Goal: Communication & Community: Share content

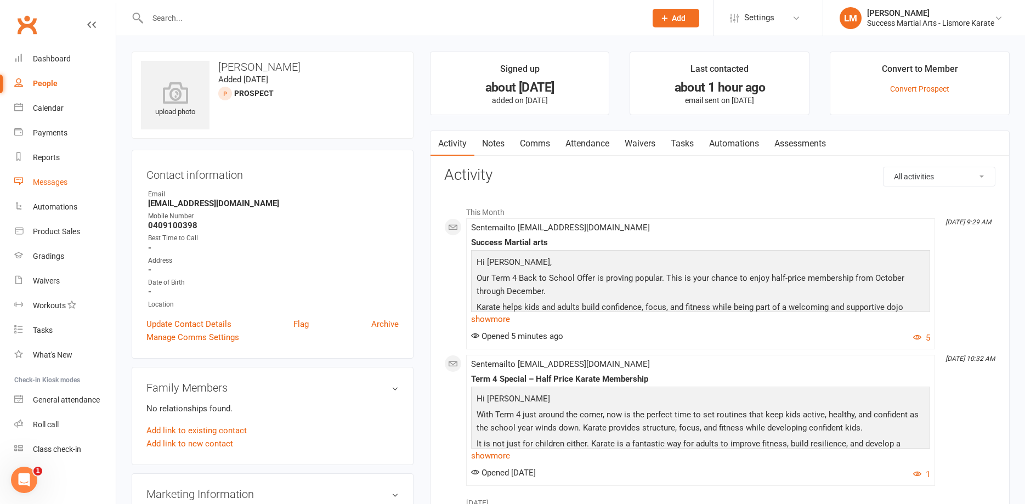
click at [54, 178] on div "Messages" at bounding box center [50, 182] width 35 height 9
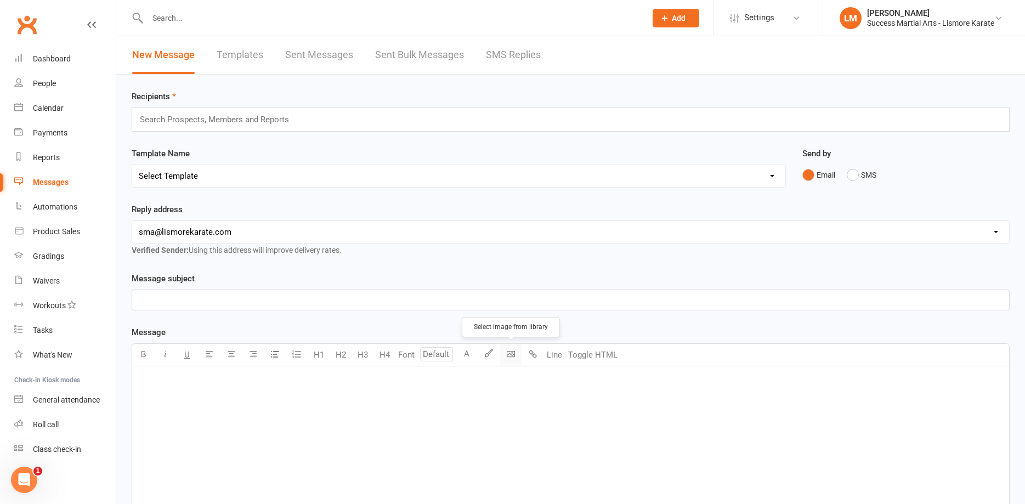
click at [513, 357] on body "Prospect Member Non-attending contact Class / event Appointment Grading event T…" at bounding box center [512, 341] width 1025 height 677
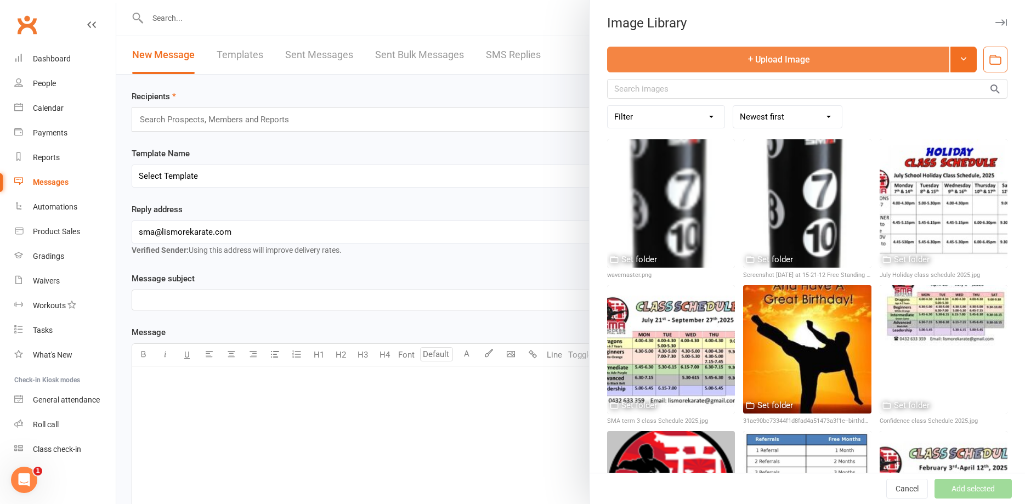
click at [808, 62] on button "Upload Image" at bounding box center [778, 60] width 342 height 26
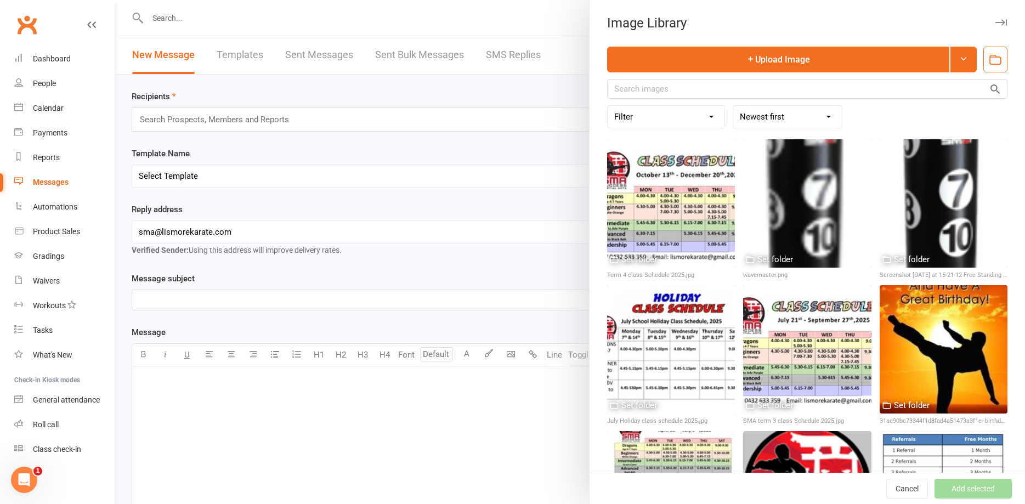
click at [322, 418] on div at bounding box center [570, 252] width 908 height 504
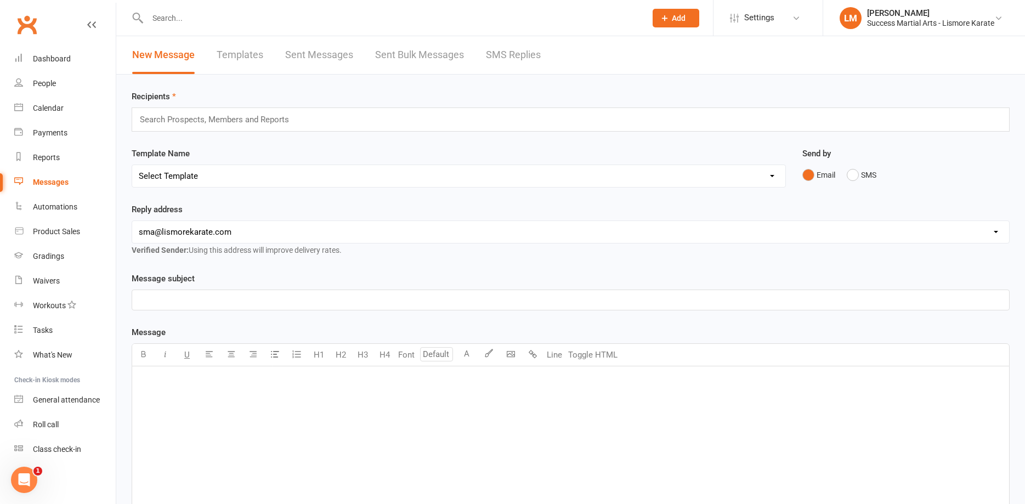
click at [186, 393] on div "﻿" at bounding box center [570, 448] width 877 height 164
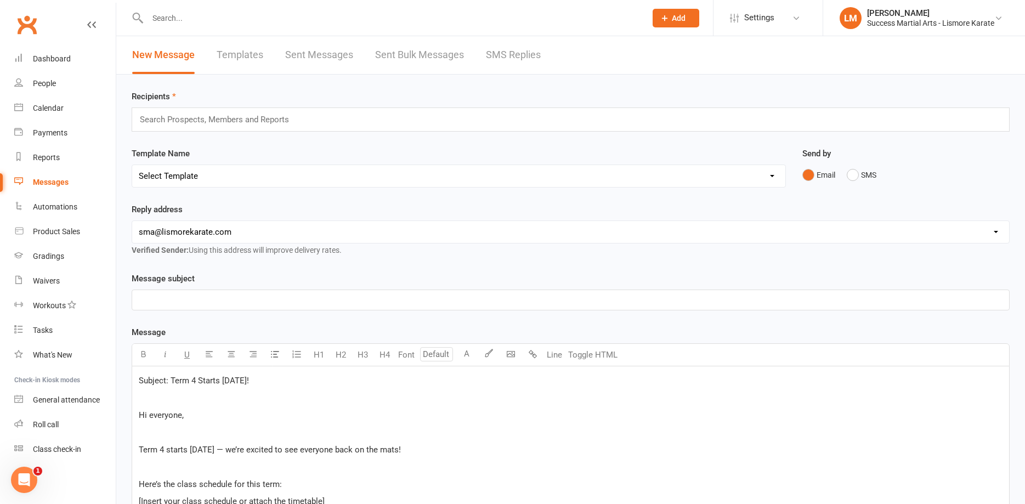
scroll to position [279, 0]
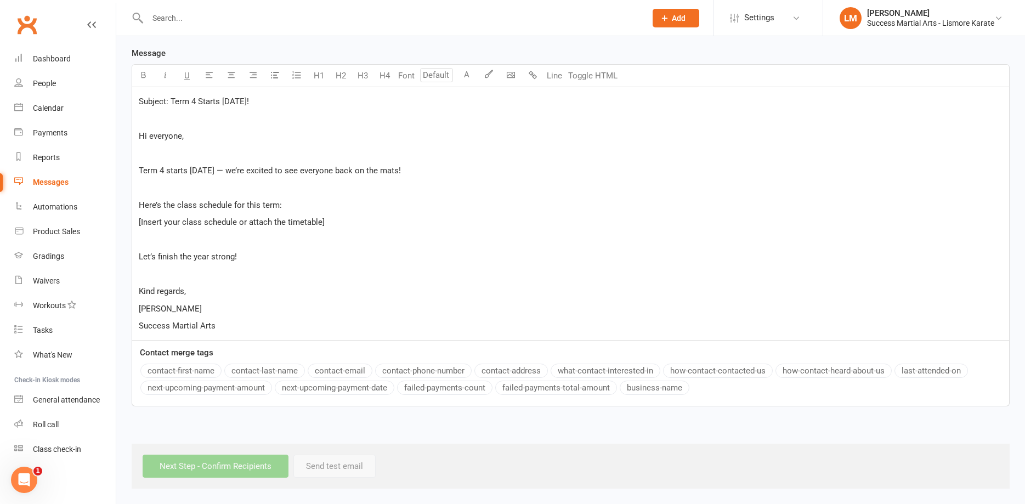
click at [175, 150] on p "﻿" at bounding box center [570, 152] width 863 height 13
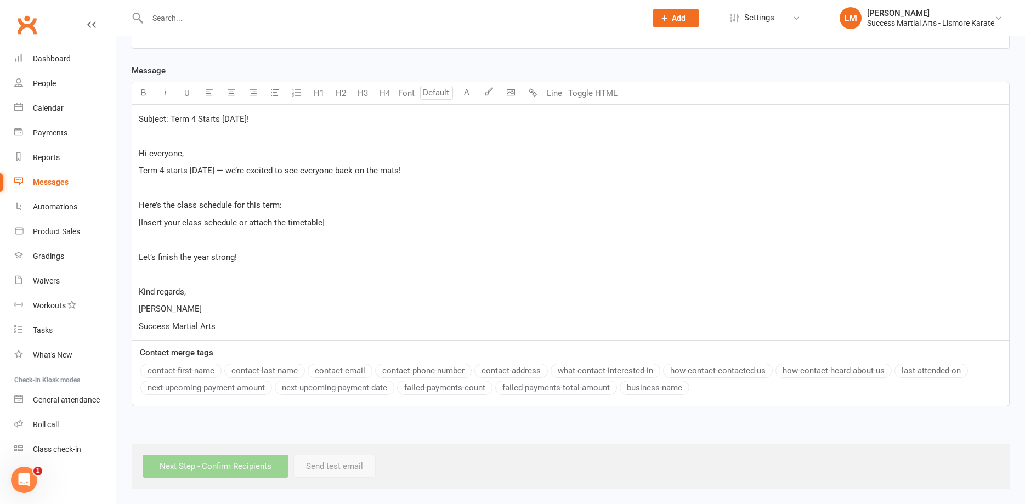
scroll to position [262, 0]
click at [162, 140] on p "﻿" at bounding box center [570, 135] width 863 height 13
drag, startPoint x: 269, startPoint y: 120, endPoint x: 172, endPoint y: 116, distance: 97.7
click at [172, 116] on p "Subject: Term 4 Starts [DATE]!" at bounding box center [570, 118] width 863 height 13
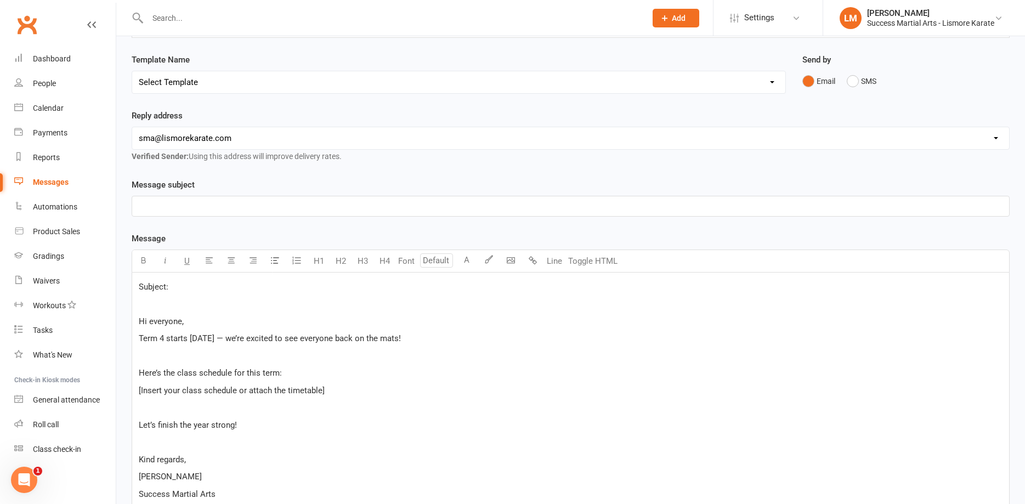
click at [165, 202] on p "﻿" at bounding box center [570, 206] width 863 height 13
drag, startPoint x: 231, startPoint y: 291, endPoint x: 133, endPoint y: 284, distance: 97.8
click at [133, 284] on div "Subject: ﻿ Hi everyone, Term 4 starts [DATE] — we’re excited to see everyone ba…" at bounding box center [570, 389] width 877 height 235
click at [505, 262] on body "Prospect Member Non-attending contact Class / event Appointment Grading event T…" at bounding box center [512, 282] width 1025 height 747
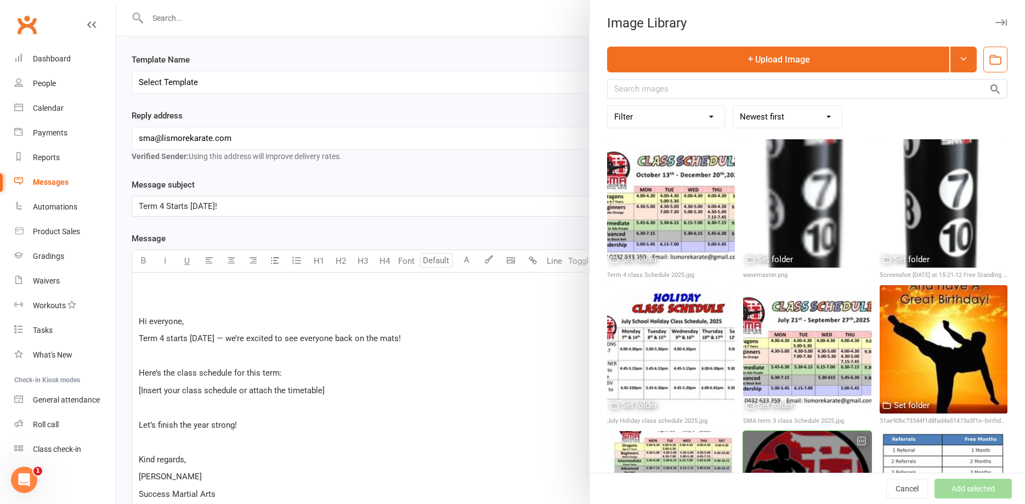
click at [787, 452] on div at bounding box center [807, 495] width 128 height 128
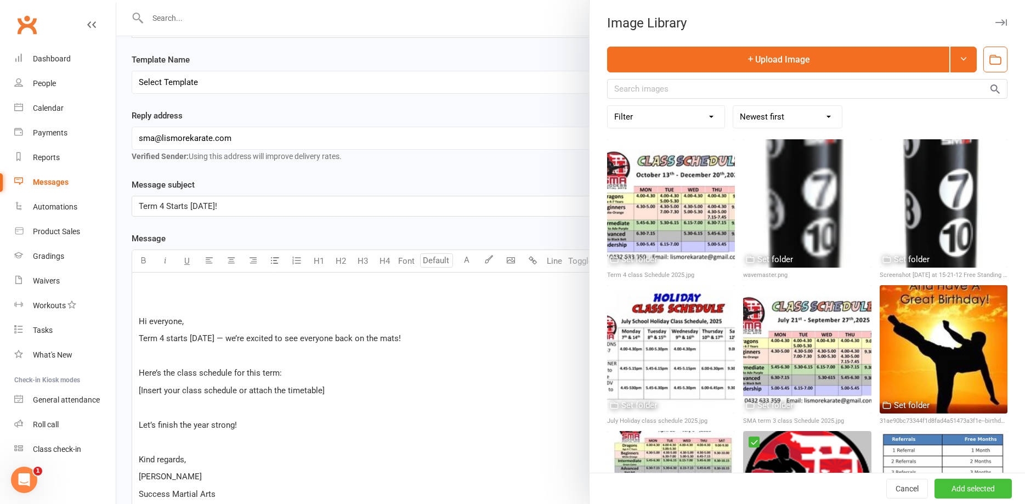
drag, startPoint x: 958, startPoint y: 486, endPoint x: 935, endPoint y: 480, distance: 23.3
click at [950, 485] on button "Add selected" at bounding box center [972, 489] width 77 height 20
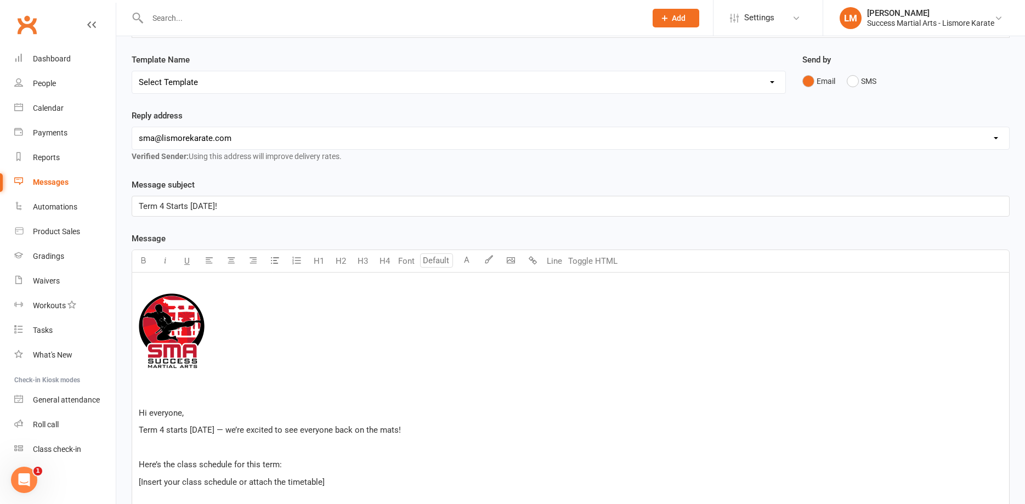
click at [156, 384] on p "﻿ ﻿ ﻿" at bounding box center [570, 332] width 863 height 105
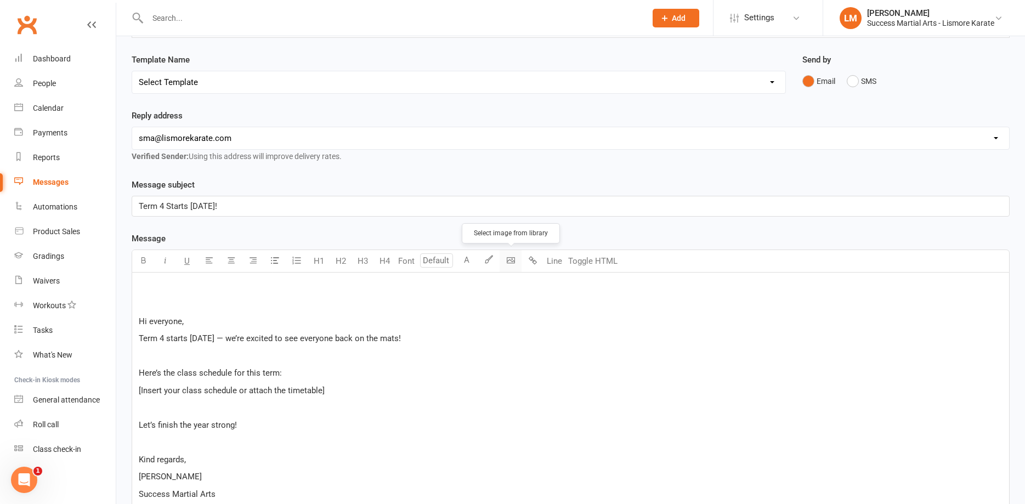
click at [513, 260] on body "Prospect Member Non-attending contact Class / event Appointment Grading event T…" at bounding box center [512, 282] width 1025 height 747
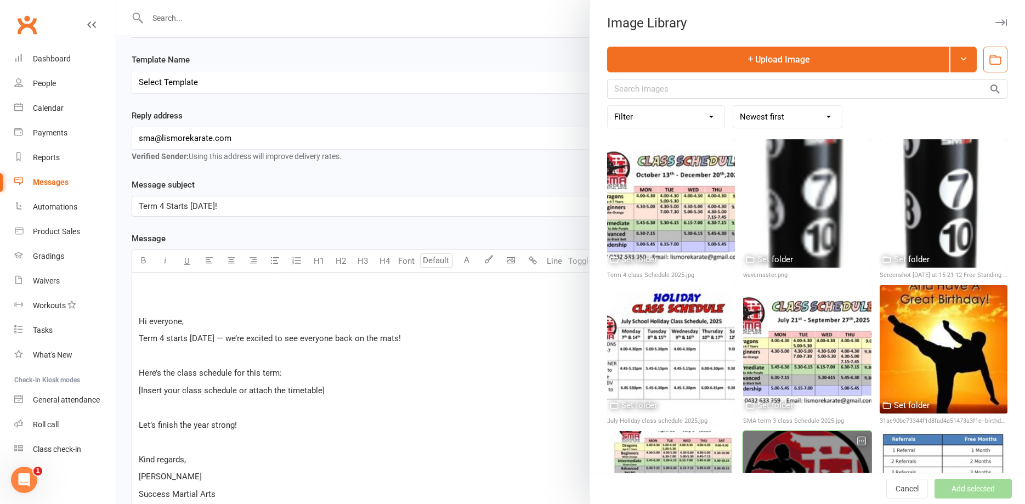
click at [810, 453] on div at bounding box center [807, 495] width 128 height 128
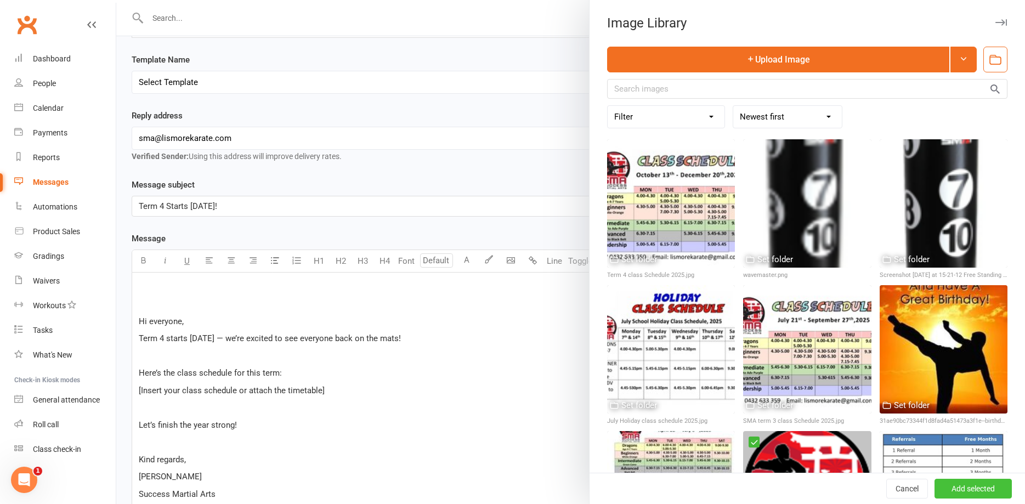
click at [982, 490] on button "Add selected" at bounding box center [972, 489] width 77 height 20
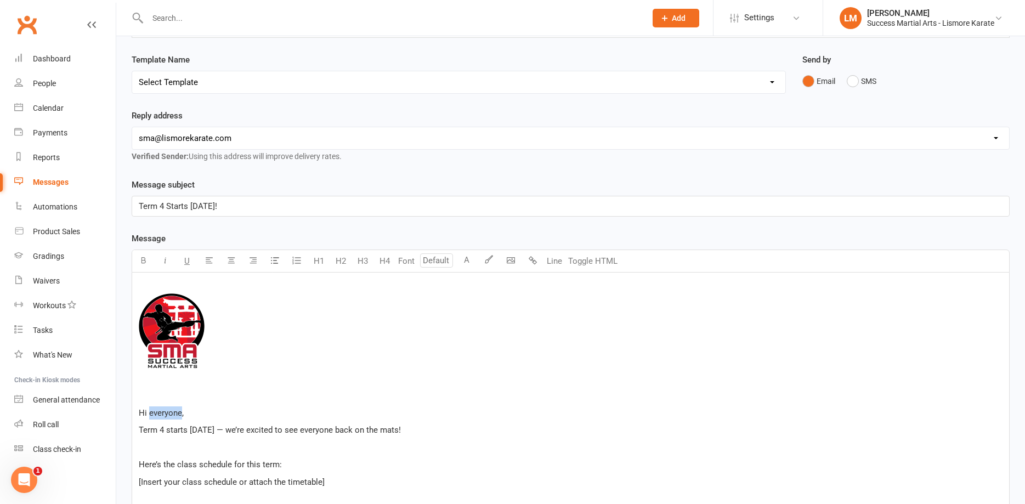
drag, startPoint x: 181, startPoint y: 408, endPoint x: 148, endPoint y: 412, distance: 33.6
click at [148, 412] on span "Hi everyone," at bounding box center [161, 413] width 45 height 10
drag, startPoint x: 168, startPoint y: 450, endPoint x: 194, endPoint y: 441, distance: 27.4
click at [168, 450] on p "﻿" at bounding box center [570, 447] width 863 height 13
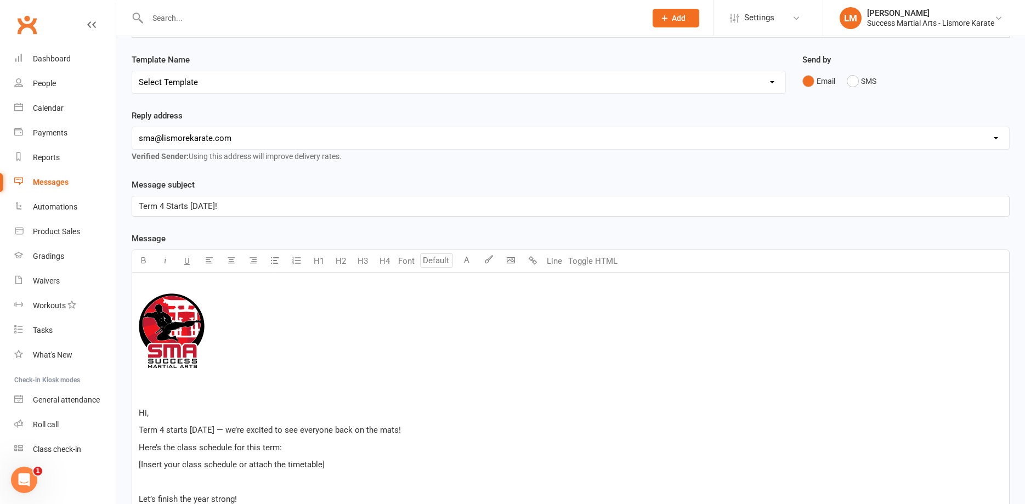
click at [217, 427] on span "Term 4 starts [DATE] — we’re excited to see everyone back on the mats!" at bounding box center [270, 430] width 262 height 10
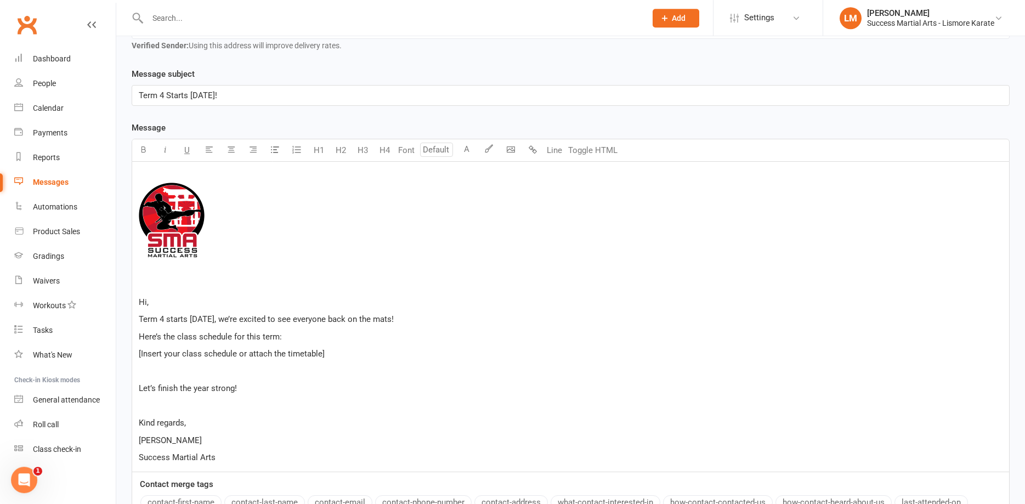
scroll to position [206, 0]
click at [169, 373] on p "﻿" at bounding box center [570, 369] width 863 height 13
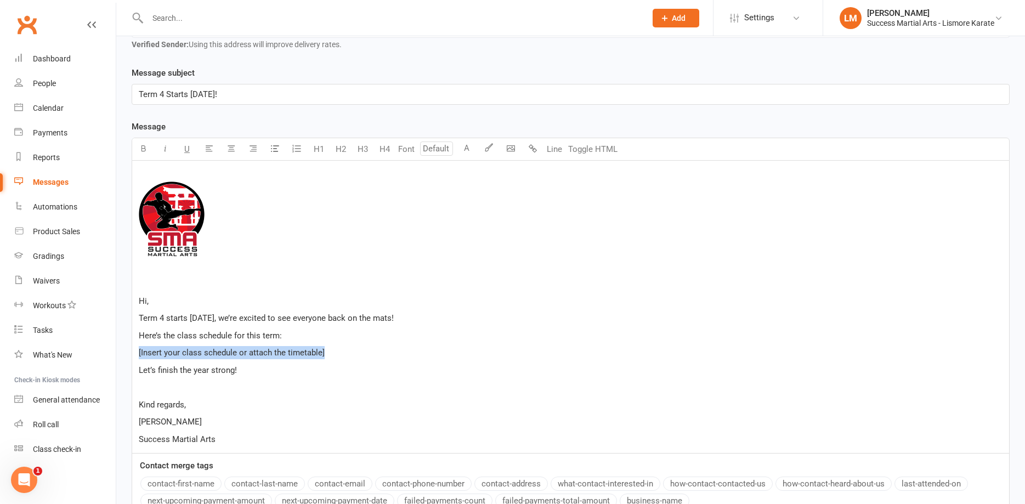
drag, startPoint x: 355, startPoint y: 351, endPoint x: 126, endPoint y: 354, distance: 228.6
click at [132, 354] on div "﻿ ﻿ ﻿ ﻿ Hi, Term 4 starts [DATE], we’re excited to see everyone back on the mat…" at bounding box center [571, 307] width 878 height 293
click at [181, 352] on span "[Insert your class schedule or attach the timetable]" at bounding box center [232, 353] width 186 height 10
drag, startPoint x: 342, startPoint y: 351, endPoint x: 130, endPoint y: 353, distance: 212.2
click at [132, 353] on div "﻿ ﻿ ﻿ ﻿ Hi, Term 4 starts [DATE], we’re excited to see everyone back on the mat…" at bounding box center [571, 307] width 878 height 293
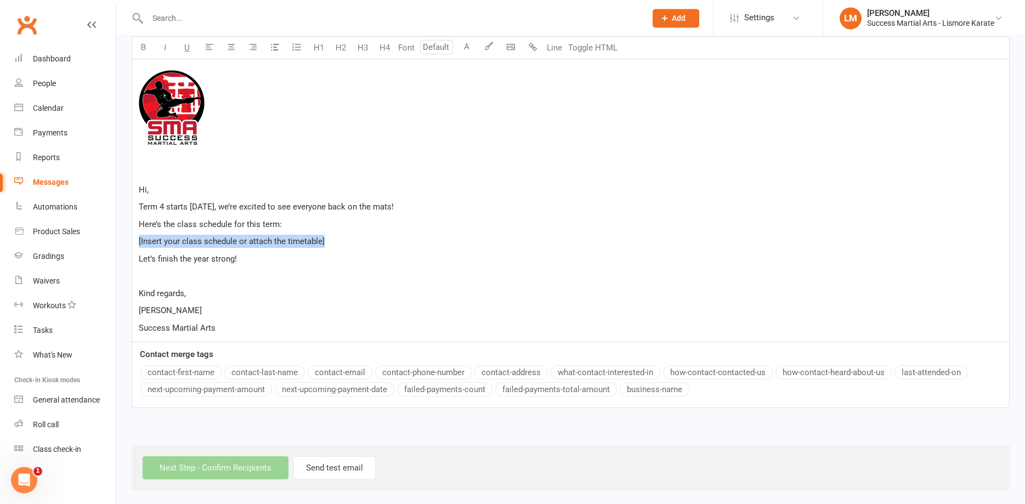
scroll to position [317, 0]
click at [531, 48] on icon "button" at bounding box center [532, 47] width 8 height 8
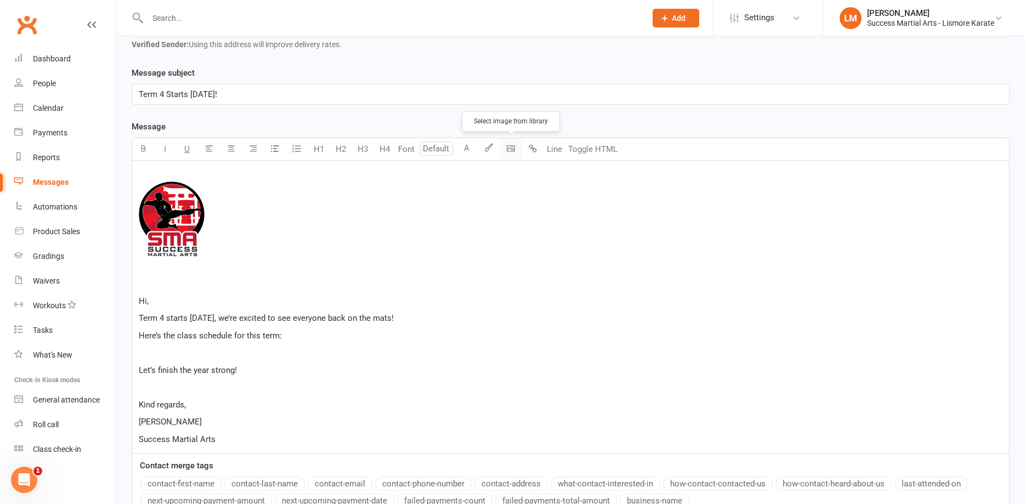
click at [510, 146] on body "Prospect Member Non-attending contact Class / event Appointment Grading event T…" at bounding box center [512, 199] width 1025 height 804
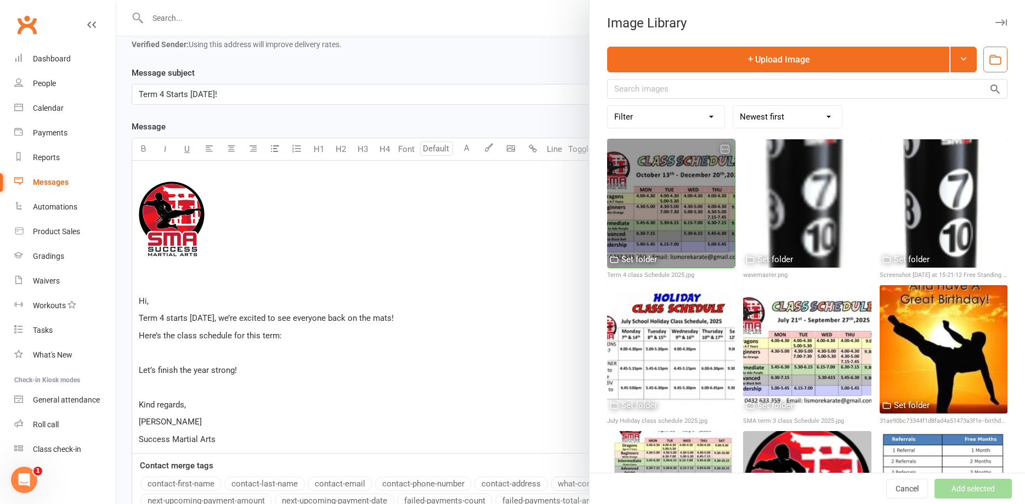
click at [681, 207] on div at bounding box center [671, 203] width 128 height 128
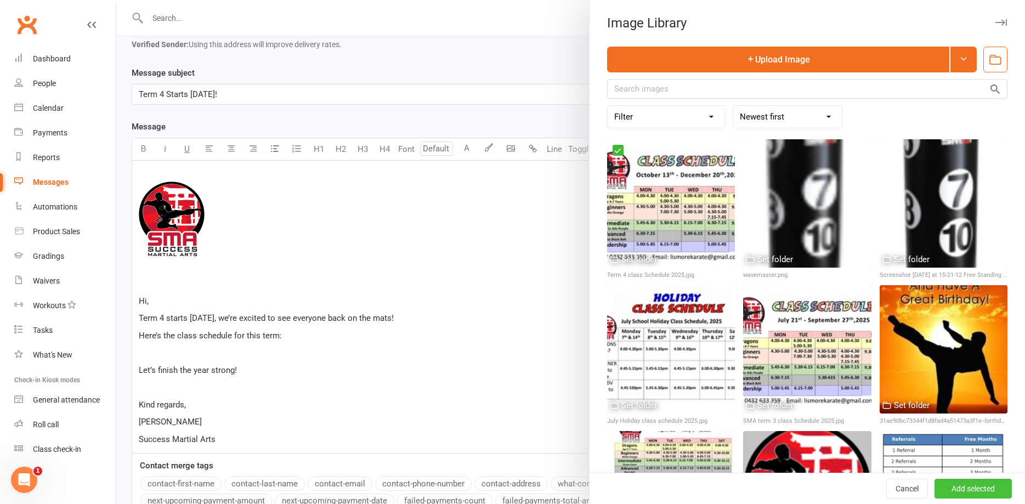
click at [956, 492] on button "Add selected" at bounding box center [972, 489] width 77 height 20
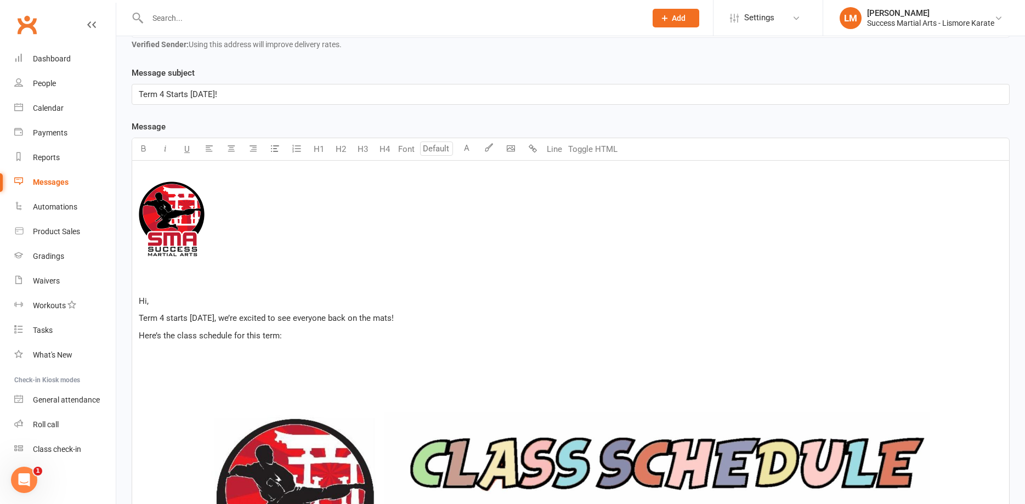
click at [795, 285] on p "﻿" at bounding box center [570, 283] width 863 height 13
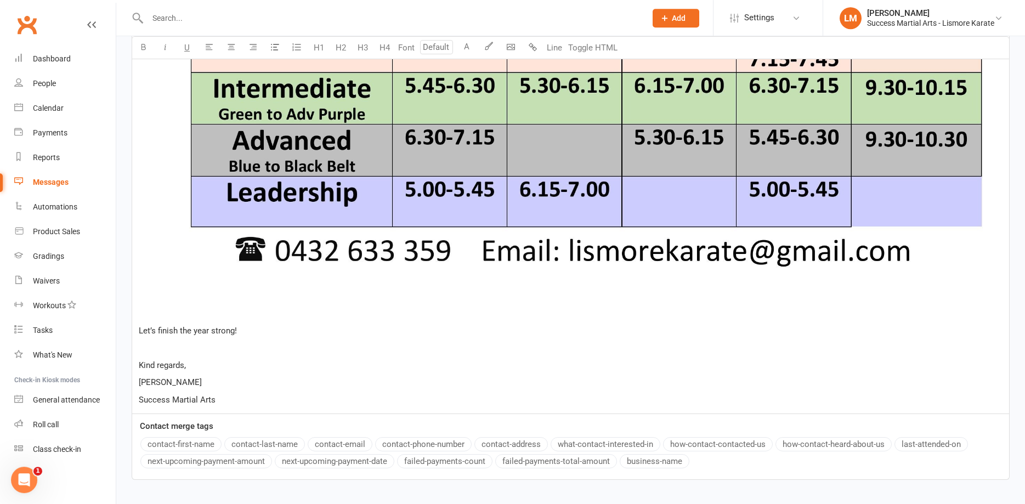
scroll to position [933, 0]
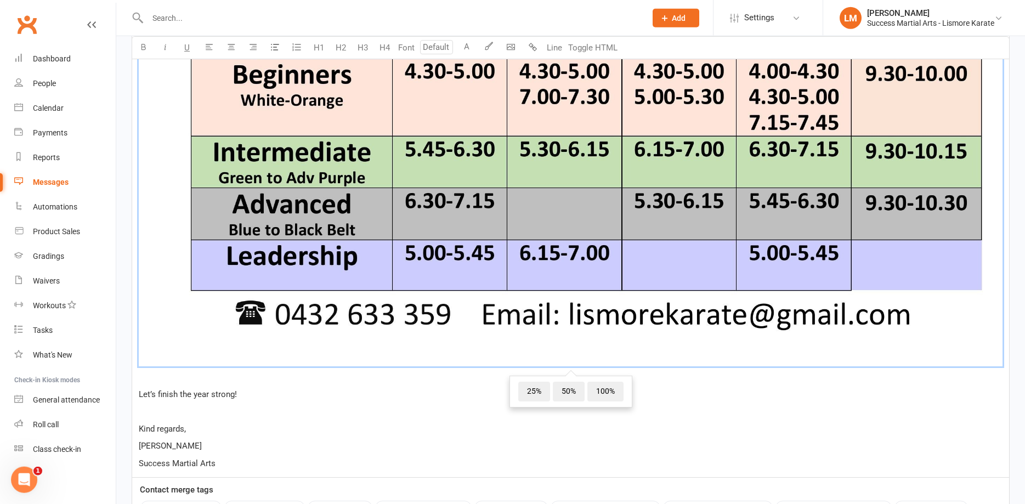
scroll to position [878, 0]
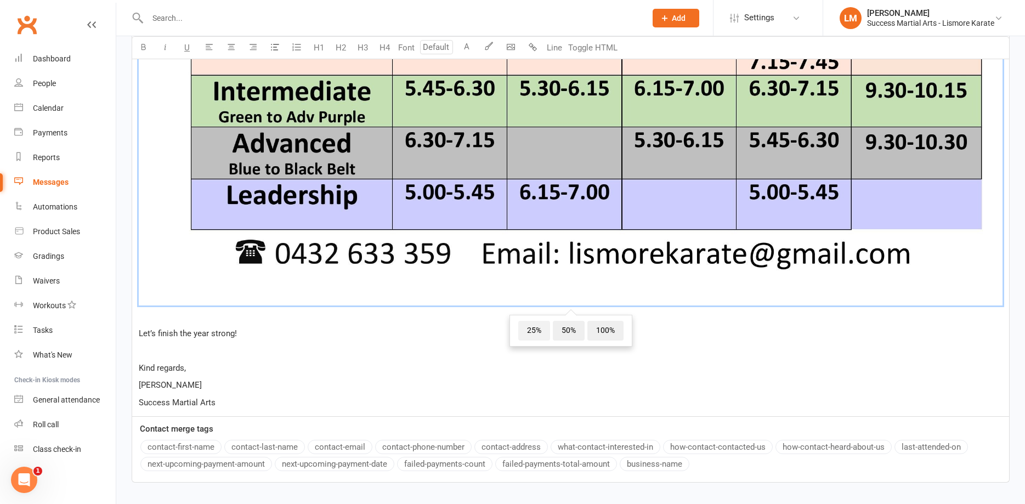
click at [533, 321] on span "25%" at bounding box center [534, 331] width 32 height 20
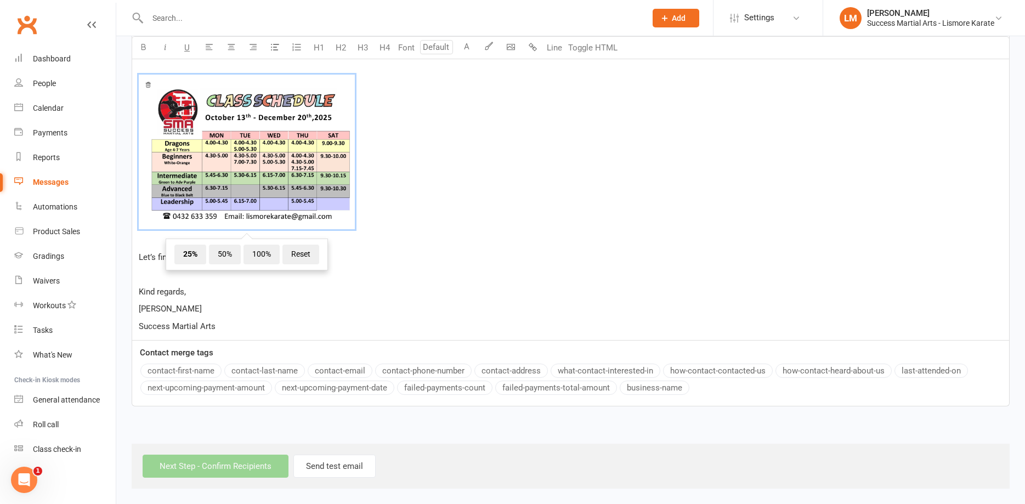
scroll to position [490, 0]
click at [502, 238] on p "﻿ ﻿ 25% 50% 100% Reset ﻿" at bounding box center [570, 153] width 863 height 185
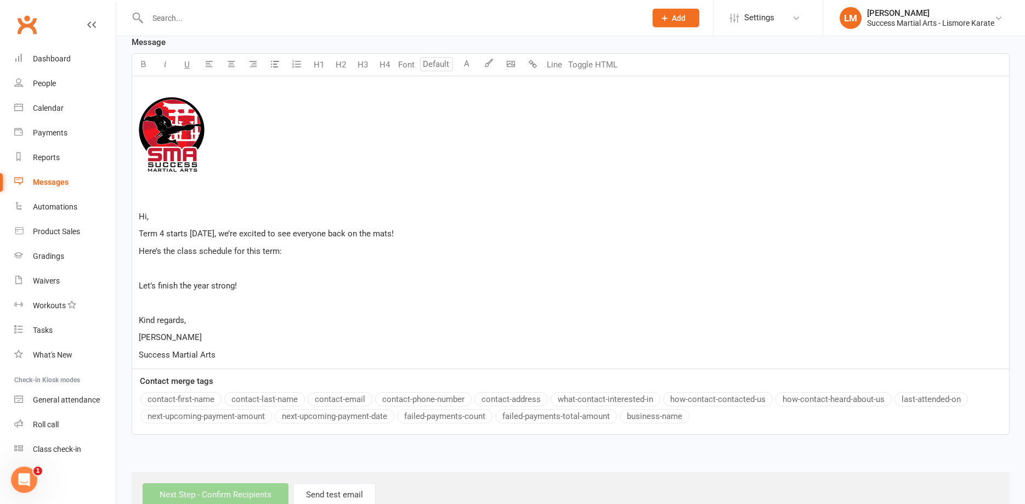
scroll to position [263, 0]
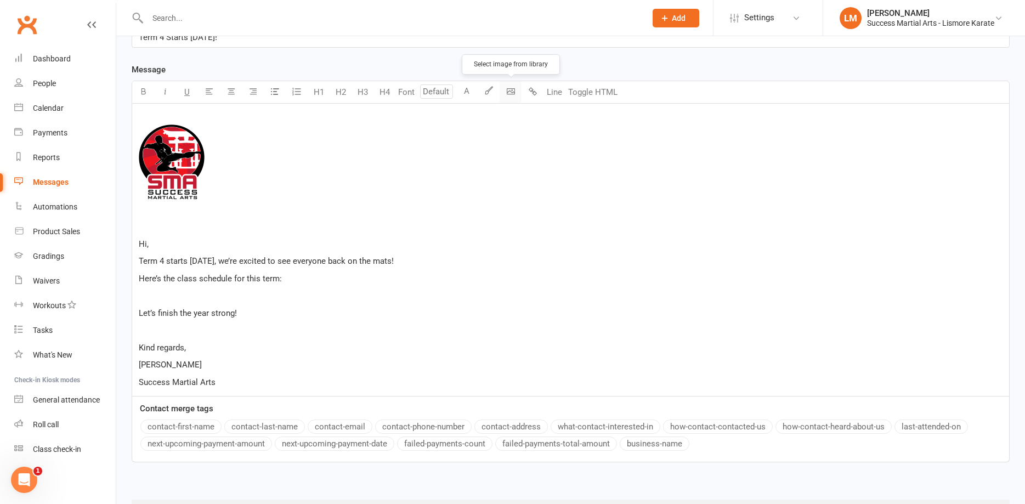
click at [509, 90] on body "Prospect Member Non-attending contact Class / event Appointment Grading event T…" at bounding box center [512, 142] width 1025 height 804
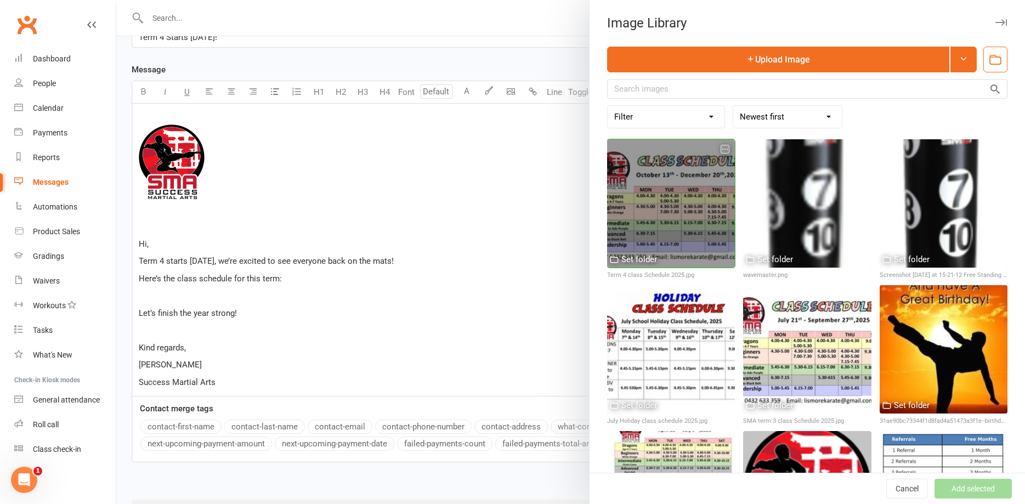
click at [656, 208] on div at bounding box center [671, 203] width 128 height 128
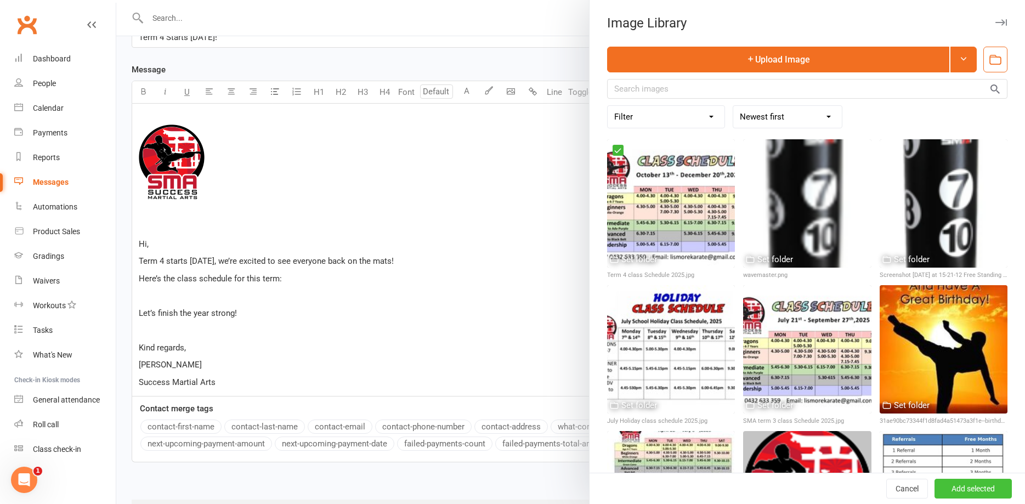
click at [980, 490] on button "Add selected" at bounding box center [972, 489] width 77 height 20
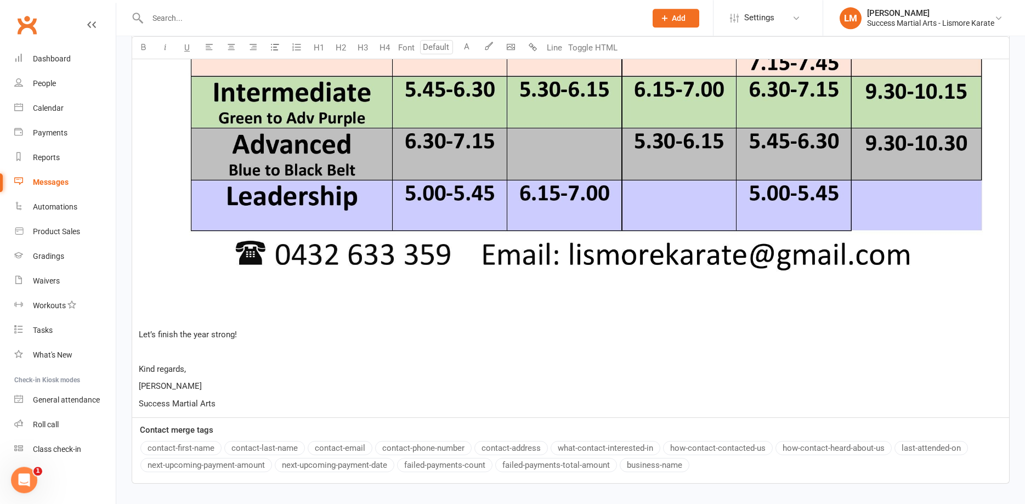
scroll to position [878, 0]
click at [528, 327] on span "25%" at bounding box center [534, 331] width 32 height 20
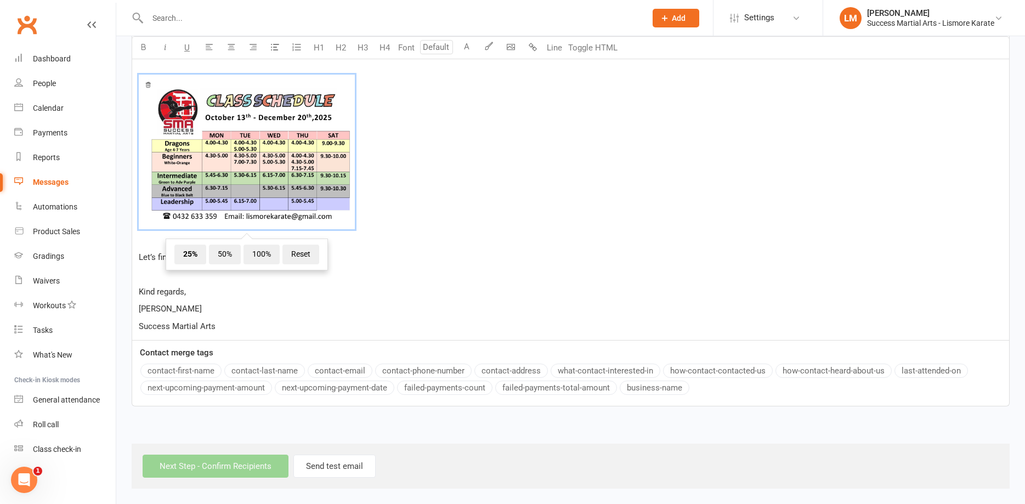
scroll to position [490, 0]
click at [497, 285] on p "Kind regards," at bounding box center [570, 291] width 863 height 13
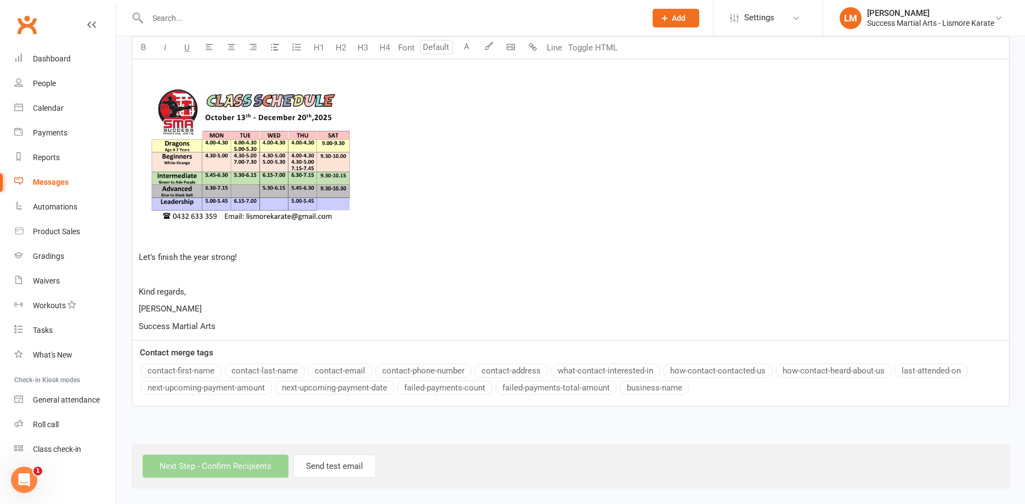
click at [167, 268] on p "﻿" at bounding box center [570, 274] width 863 height 13
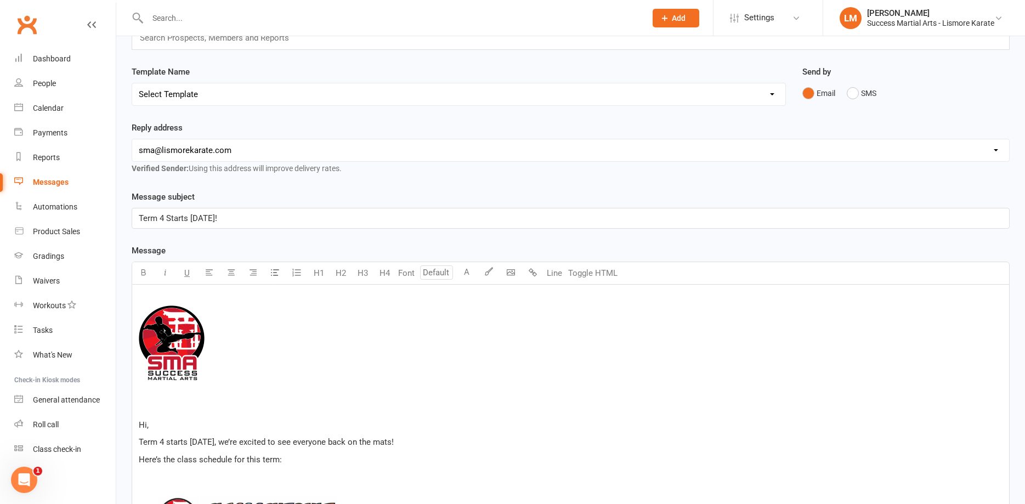
scroll to position [0, 0]
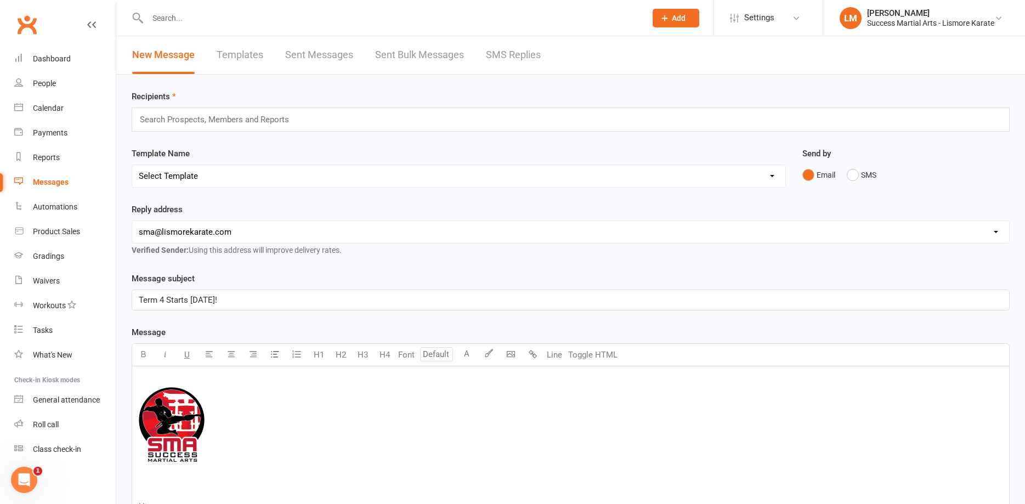
click at [173, 121] on input "text" at bounding box center [219, 119] width 161 height 14
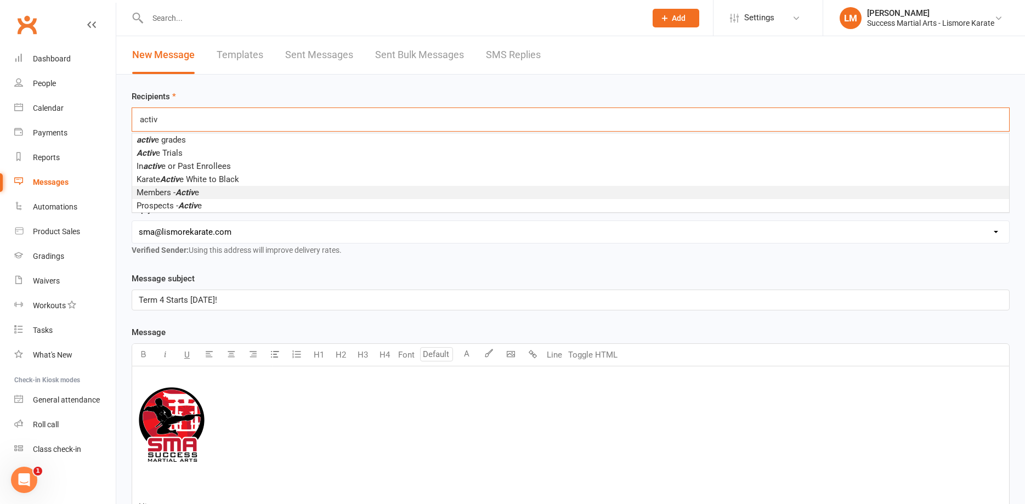
type input "activ"
click at [163, 190] on span "Members - Activ e" at bounding box center [168, 192] width 62 height 10
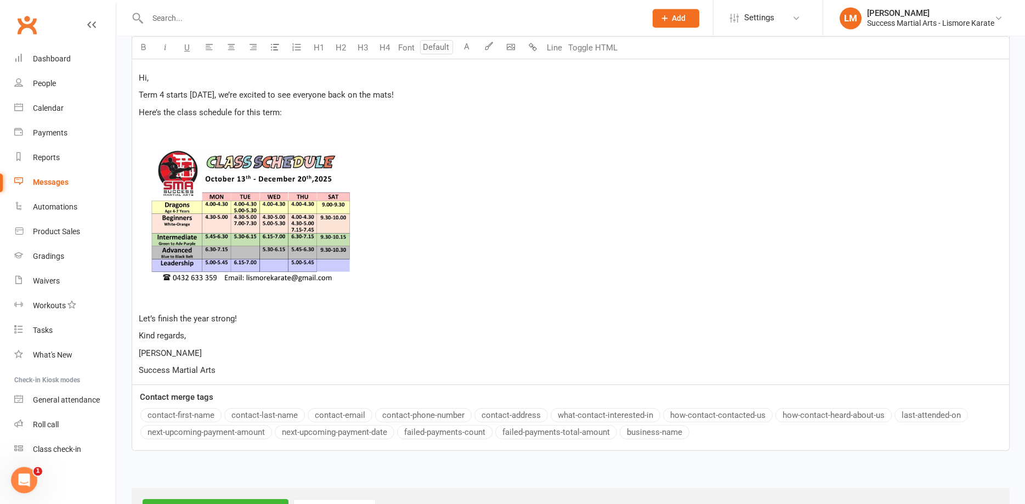
scroll to position [476, 0]
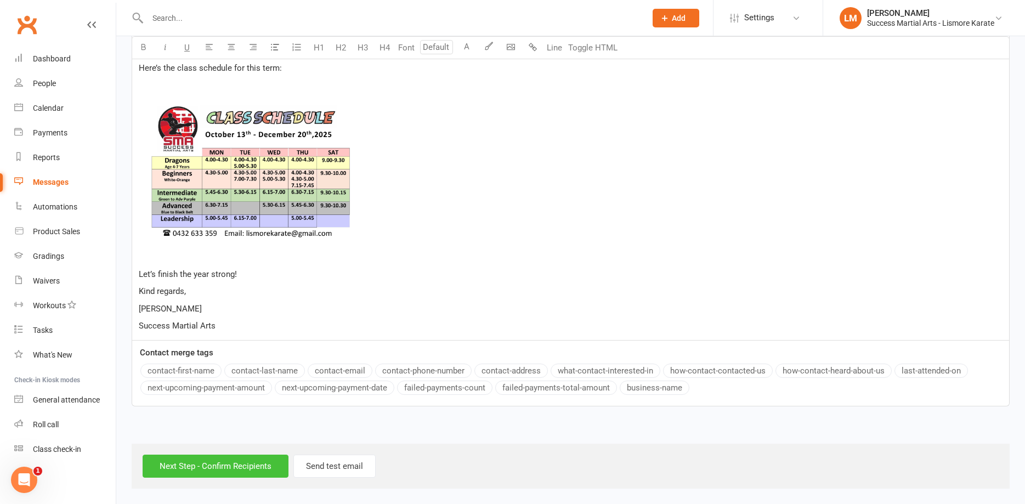
click at [212, 466] on input "Next Step - Confirm Recipients" at bounding box center [216, 465] width 146 height 23
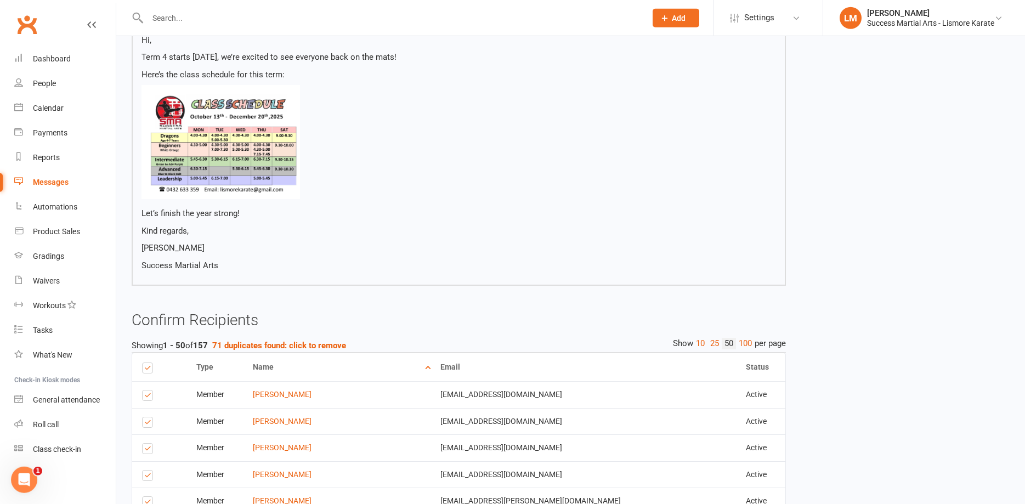
scroll to position [280, 0]
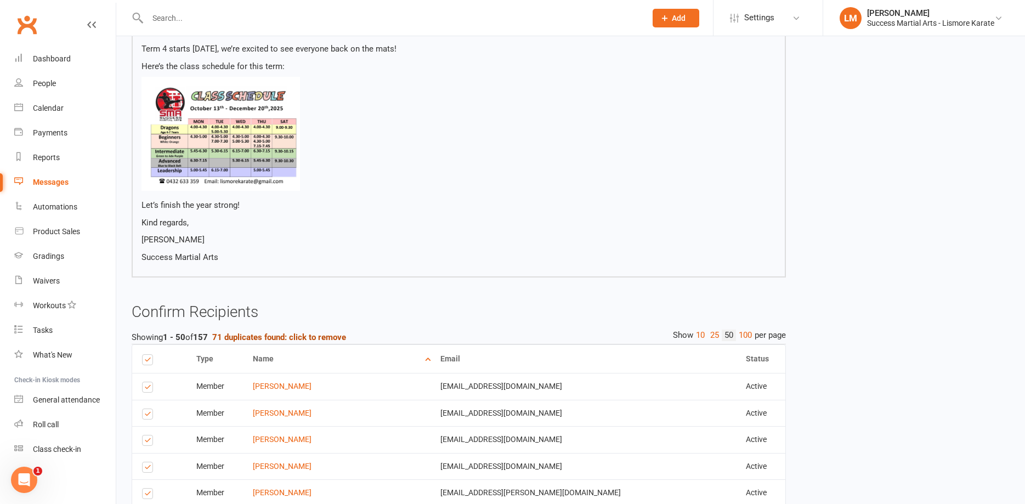
click at [273, 332] on button "71 duplicates found: click to remove" at bounding box center [279, 337] width 134 height 13
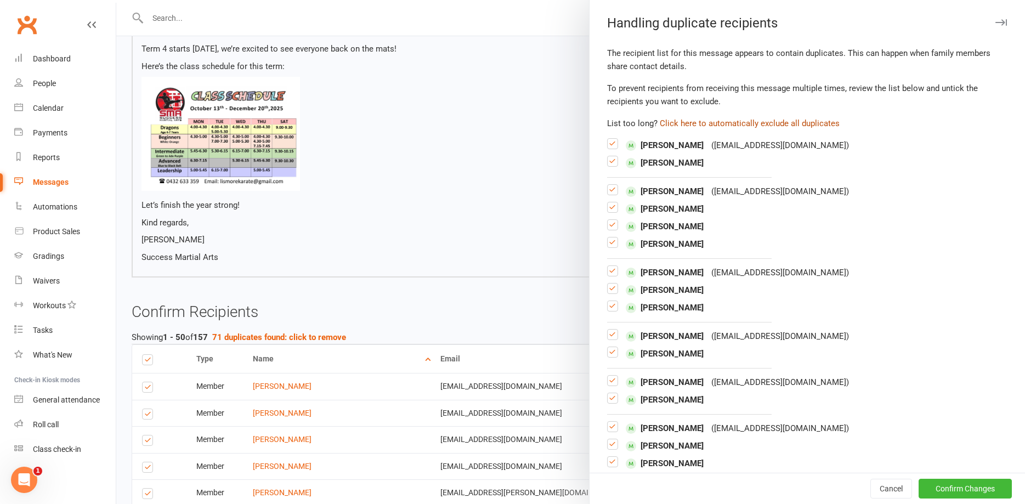
click at [732, 126] on button "Click here to automatically exclude all duplicates" at bounding box center [750, 123] width 180 height 13
click at [963, 481] on button "Confirm Changes" at bounding box center [964, 489] width 93 height 20
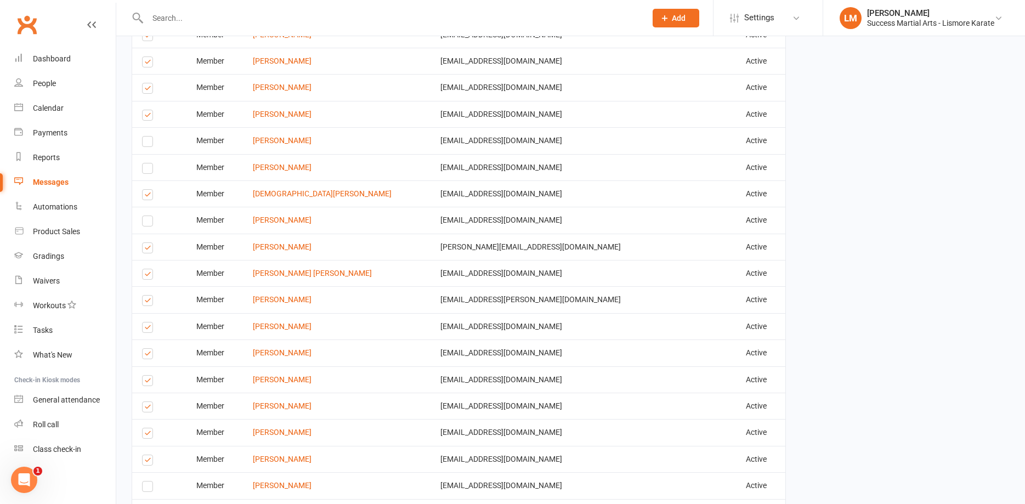
scroll to position [1584, 0]
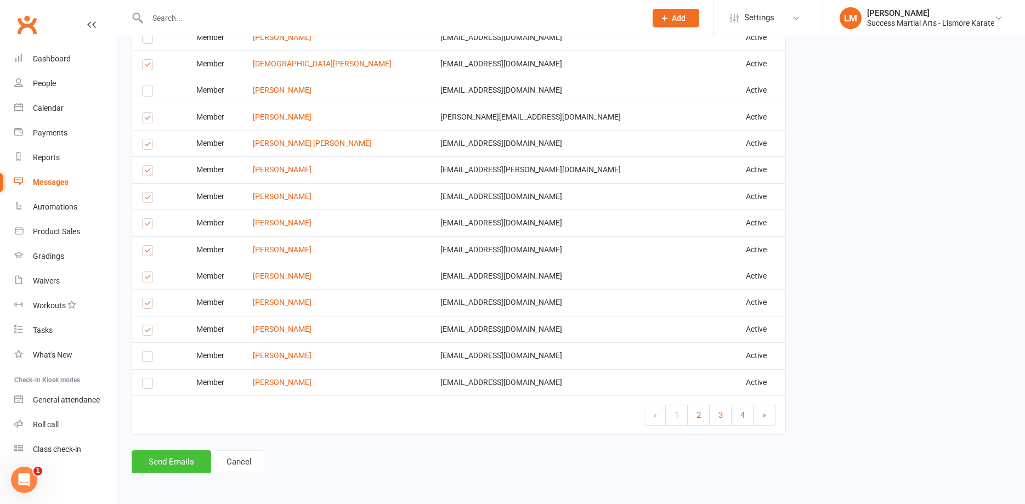
click at [156, 466] on button "Send Emails" at bounding box center [171, 461] width 79 height 23
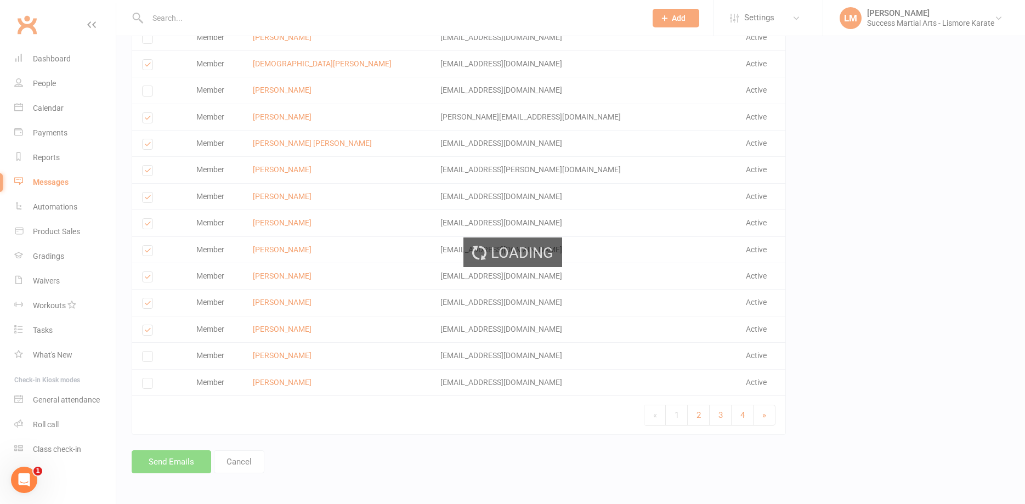
scroll to position [1579, 0]
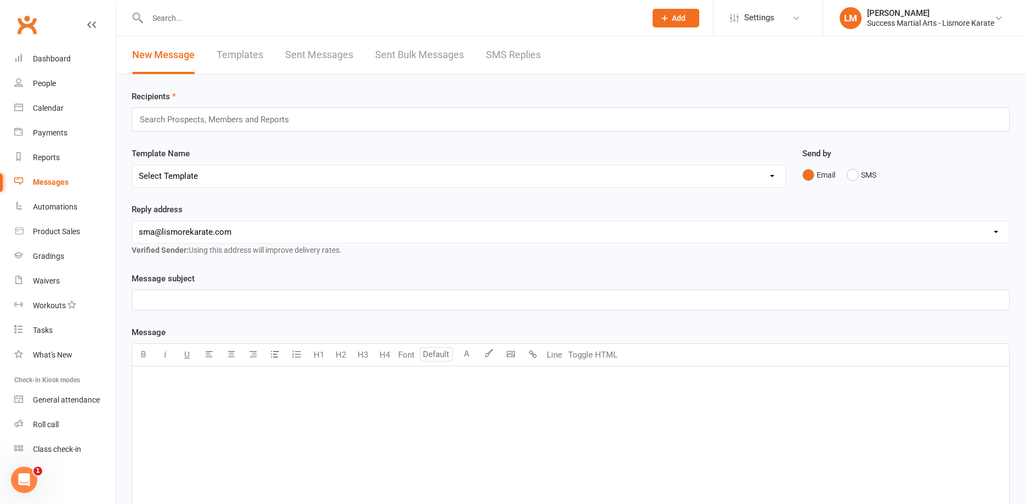
click at [171, 120] on input "text" at bounding box center [219, 119] width 161 height 14
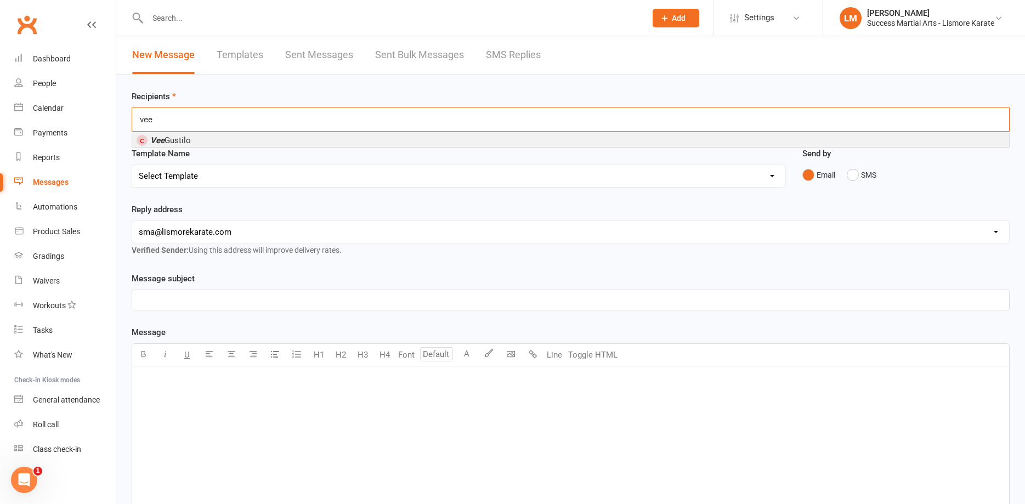
type input "vee"
click at [170, 141] on span "[PERSON_NAME]" at bounding box center [170, 140] width 41 height 10
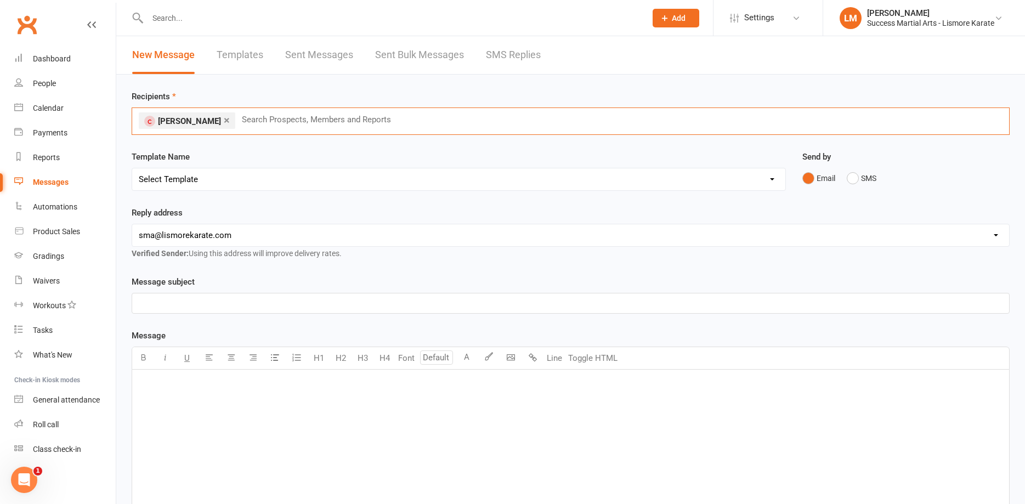
click at [224, 122] on link "×" at bounding box center [227, 120] width 6 height 18
click at [194, 18] on input "text" at bounding box center [391, 17] width 494 height 15
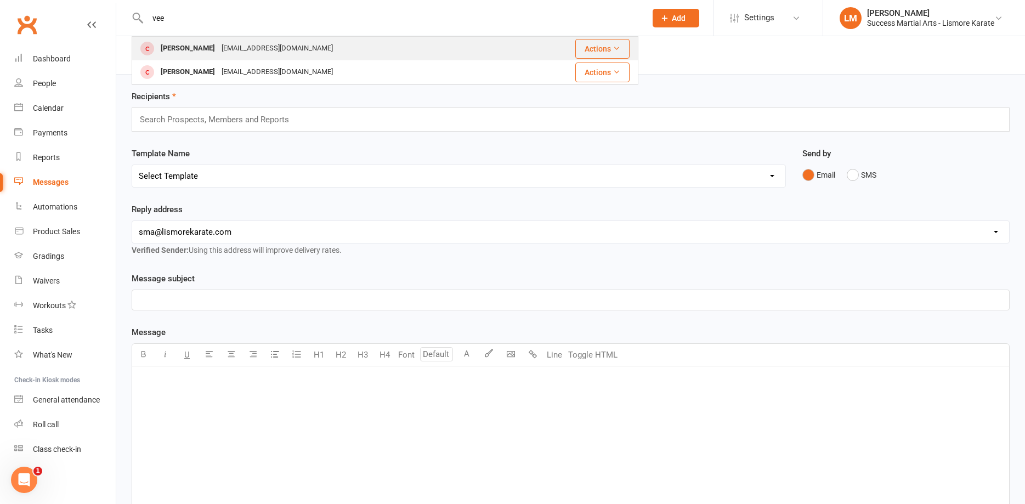
type input "vee"
click at [182, 49] on div "[PERSON_NAME]" at bounding box center [187, 49] width 61 height 16
